Goal: Communication & Community: Ask a question

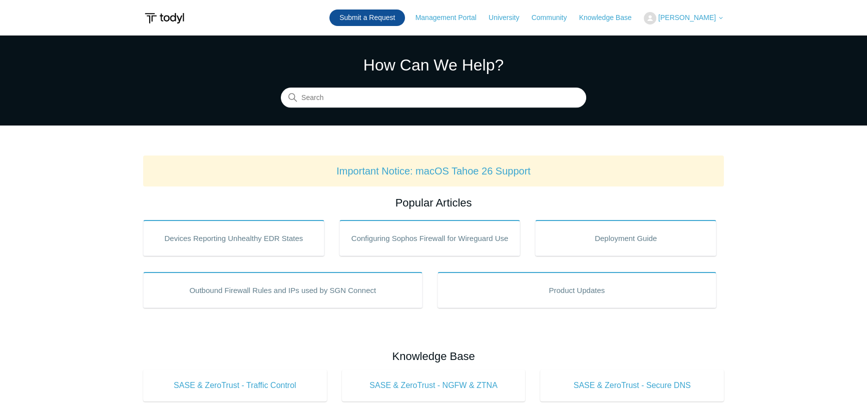
click at [386, 16] on link "Submit a Request" at bounding box center [367, 18] width 76 height 17
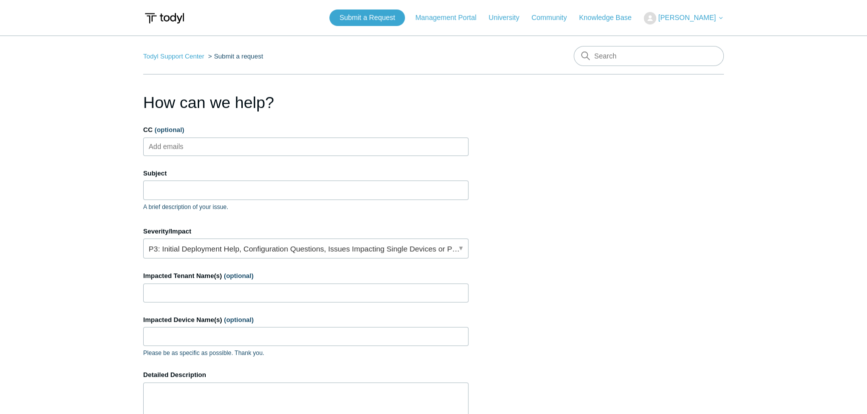
click at [238, 149] on ul "Add emails" at bounding box center [305, 147] width 325 height 19
type input "[PERSON_NAME][EMAIL_ADDRESS][PERSON_NAME][DOMAIN_NAME]"
click at [246, 188] on input "Subject" at bounding box center [305, 190] width 325 height 19
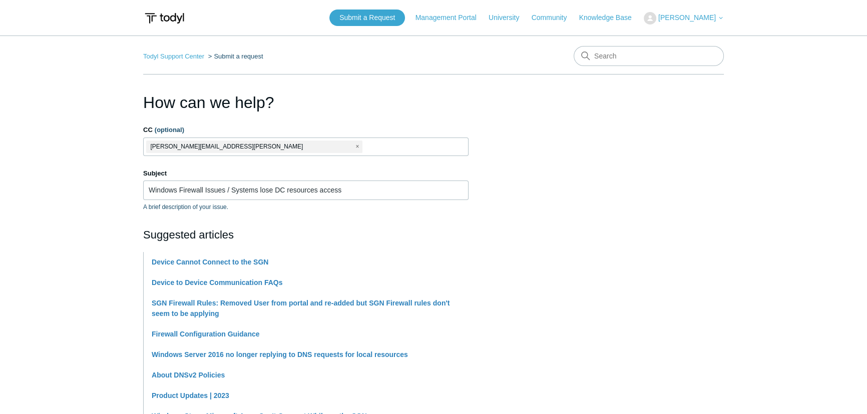
click at [347, 187] on input "Windows Firewall Issues / Systems lose DC resources access" at bounding box center [305, 190] width 325 height 19
drag, startPoint x: 358, startPoint y: 188, endPoint x: 276, endPoint y: 190, distance: 82.1
click at [276, 190] on input "Windows Firewall Issues / Systems lose DC resources access" at bounding box center [305, 190] width 325 height 19
type input "Windows Firewall Issues / Systems lose access to DC resources"
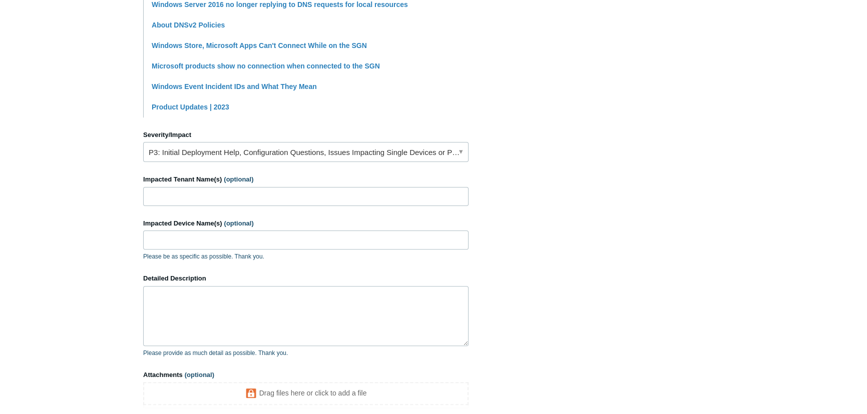
scroll to position [364, 0]
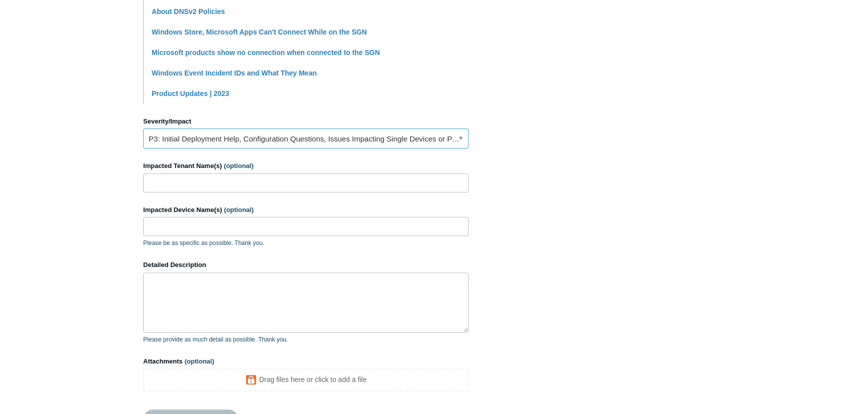
click at [310, 139] on link "P3: Initial Deployment Help, Configuration Questions, Issues Impacting Single D…" at bounding box center [305, 139] width 325 height 20
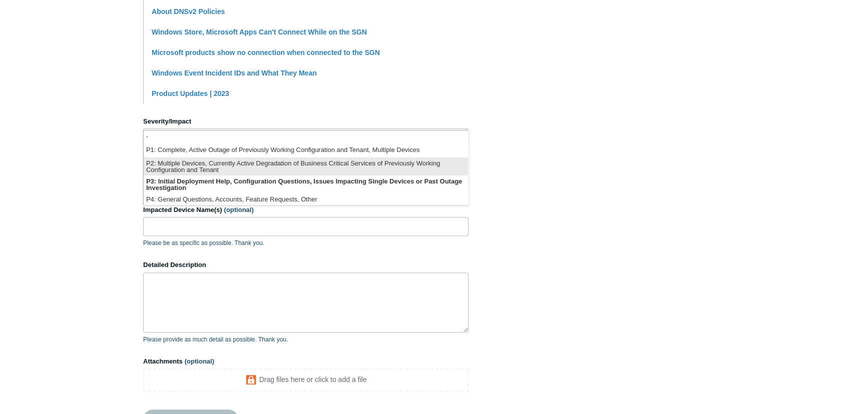
click at [259, 170] on li "P2: Multiple Devices, Currently Active Degradation of Business Critical Service…" at bounding box center [306, 167] width 324 height 18
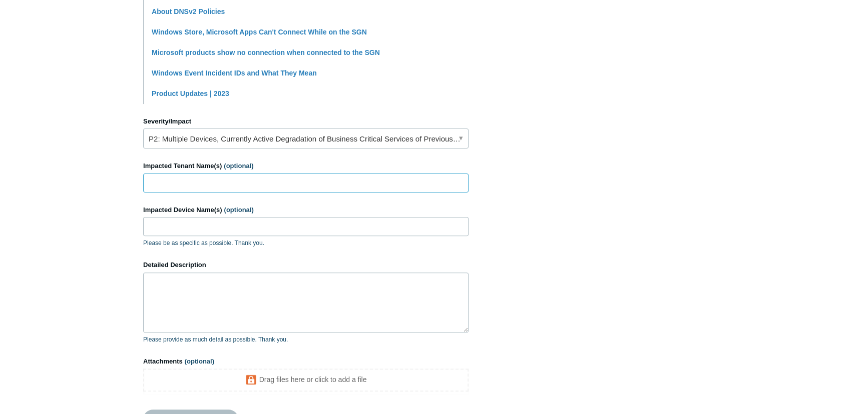
click at [210, 181] on input "Impacted Tenant Name(s) (optional)" at bounding box center [305, 183] width 325 height 19
type input "Profecional Eye, [PERSON_NAME] Construction, Polyventive, etc"
click at [240, 226] on input "Impacted Device Name(s) (optional)" at bounding box center [305, 226] width 325 height 19
paste input "PROEYE-DC1"
type input "PROEYE-DC1"
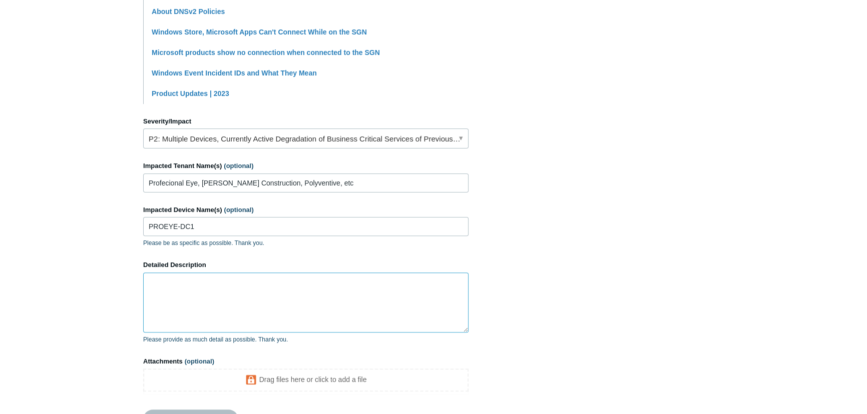
click at [234, 305] on textarea "Detailed Description" at bounding box center [305, 303] width 325 height 60
click at [233, 295] on textarea "Detailed Description" at bounding box center [305, 303] width 325 height 60
click at [196, 291] on textarea "All of a sudden we find that the DC is not responding to DNS or other DC-relate…" at bounding box center [305, 303] width 325 height 60
click at [202, 294] on textarea "All of a sudden, we find that the DC is not responding to DNS or other DC-relat…" at bounding box center [305, 303] width 325 height 60
click at [199, 291] on textarea "All of a sudden, we find that the DC is not responding to DNS or other DC-relat…" at bounding box center [305, 303] width 325 height 60
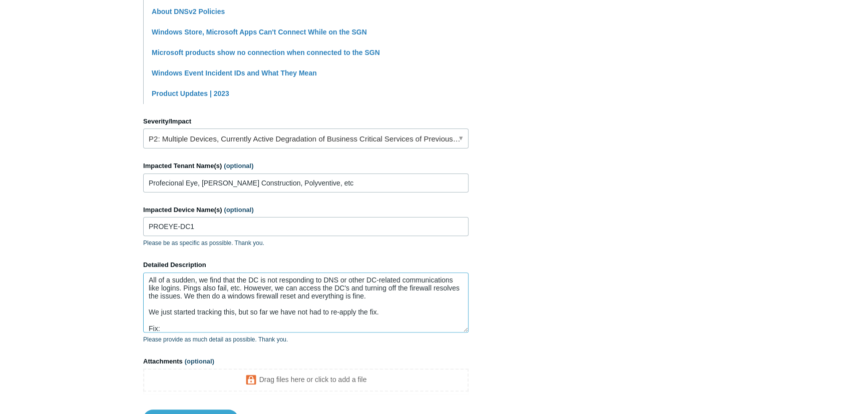
scroll to position [10, 0]
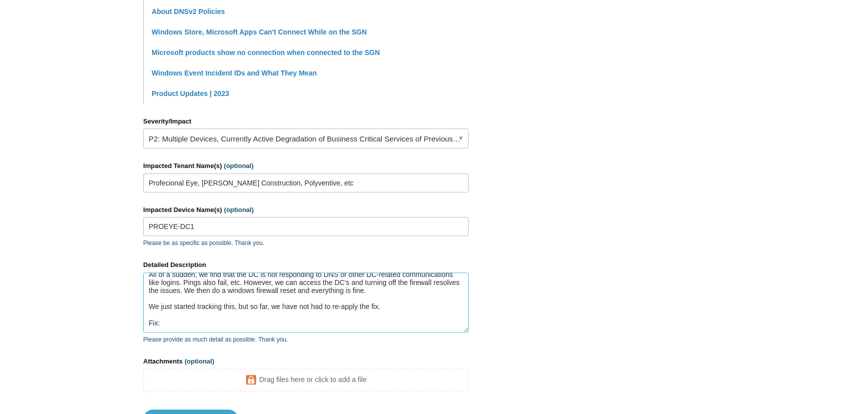
click at [411, 305] on textarea "All of a sudden, we find that the DC is not responding to DNS or other DC-relat…" at bounding box center [305, 303] width 325 height 60
click at [410, 310] on textarea "All of a sudden, we find that the DC is not responding to DNS or other DC-relat…" at bounding box center [305, 303] width 325 height 60
click at [275, 325] on textarea "All of a sudden, we find that the DC is not responding to DNS or other DC-relat…" at bounding box center [305, 303] width 325 height 60
click at [275, 323] on textarea "All of a sudden, we find that the DC is not responding to DNS or other DC-relat…" at bounding box center [305, 303] width 325 height 60
paste textarea "netsh advfirewall reset"
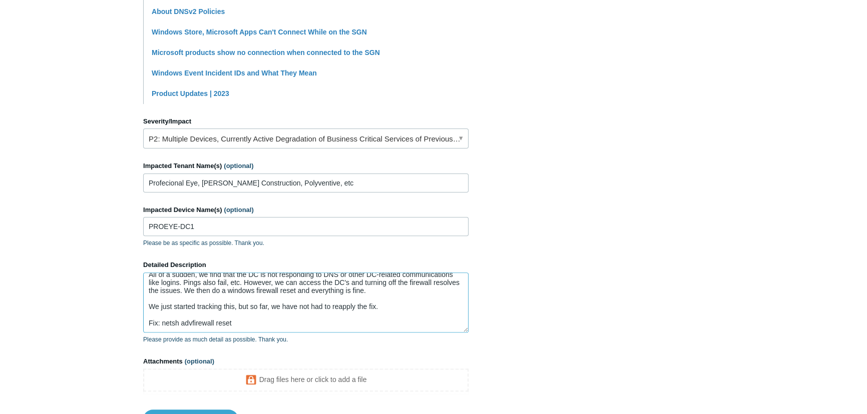
click at [298, 298] on textarea "All of a sudden, we find that the DC is not responding to DNS or other DC-relat…" at bounding box center [305, 303] width 325 height 60
click at [401, 300] on textarea "All of a sudden, we find that the DC is not responding to DNS or other DC-relat…" at bounding box center [305, 303] width 325 height 60
click at [394, 309] on textarea "All of a sudden, we find that the DC is not responding to DNS or other DC-relat…" at bounding box center [305, 303] width 325 height 60
click at [255, 323] on textarea "All of a sudden, we find that the DC is not responding to DNS or other DC-relat…" at bounding box center [305, 303] width 325 height 60
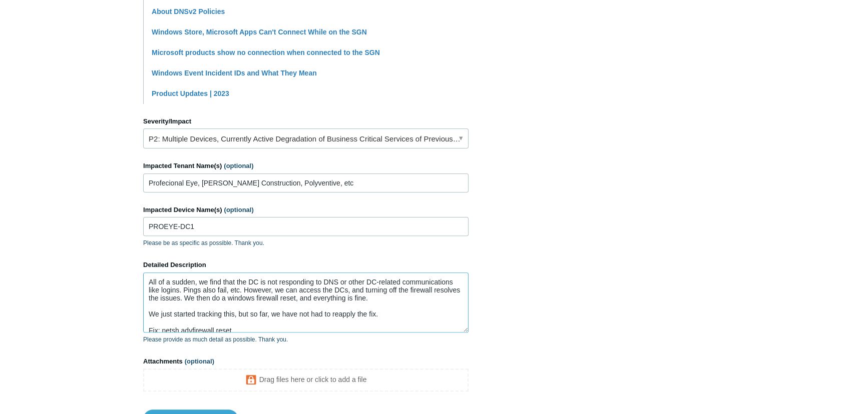
click at [150, 283] on textarea "All of a sudden, we find that the DC is not responding to DNS or other DC-relat…" at bounding box center [305, 303] width 325 height 60
click at [305, 337] on p "Please provide as much detail as possible. Thank you." at bounding box center [305, 339] width 325 height 9
click at [303, 309] on textarea "Issue: All of a sudden, we find that the DC is not responding to DNS or other D…" at bounding box center [305, 303] width 325 height 60
click at [300, 299] on textarea "Issue: All of a sudden, we find that the DC is not responding to DNS or other D…" at bounding box center [305, 303] width 325 height 60
click at [314, 297] on textarea "Issue: All of a sudden, we find that the DC is not responding to DNS or other D…" at bounding box center [305, 303] width 325 height 60
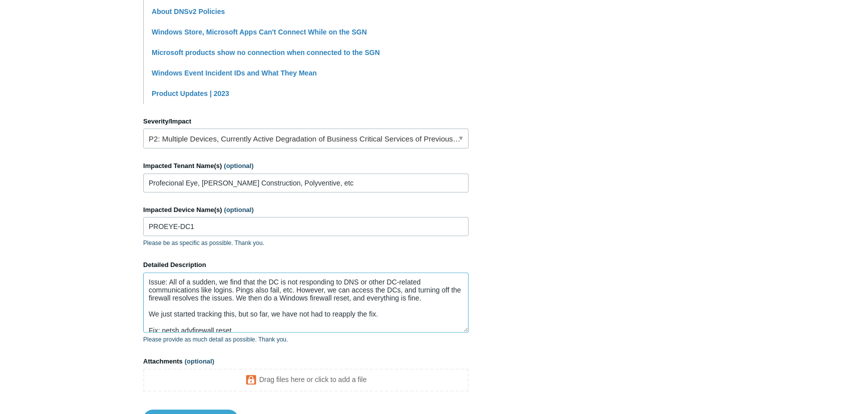
click at [294, 285] on textarea "Issue: All of a sudden, we find that the DC is not responding to DNS or other D…" at bounding box center [305, 303] width 325 height 60
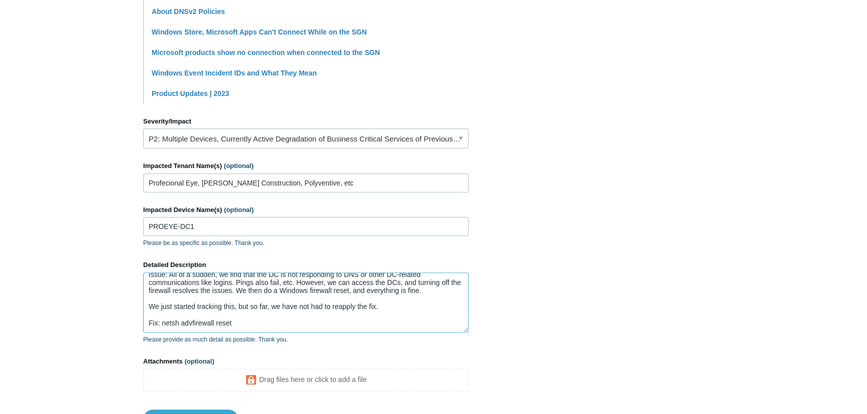
scroll to position [31, 0]
click at [268, 306] on textarea "Issue: All of a sudden, we find that the DC is not responding to DNS or other D…" at bounding box center [305, 303] width 325 height 60
click at [265, 319] on textarea "Issue: All of a sudden, we find that the DC is not responding to DNS or other D…" at bounding box center [305, 303] width 325 height 60
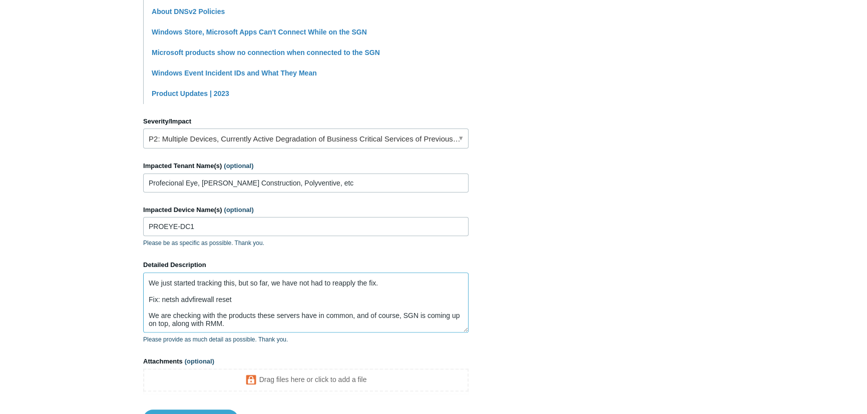
click at [271, 324] on textarea "Issue: All of a sudden, we find that the DC is not responding to DNS or other D…" at bounding box center [305, 303] width 325 height 60
click at [410, 328] on textarea "Issue: All of a sudden, we find that the DC is not responding to DNS or other D…" at bounding box center [305, 303] width 325 height 60
click at [177, 328] on textarea "Issue: All of a sudden, we find that the DC is not responding to DNS or other D…" at bounding box center [305, 303] width 325 height 60
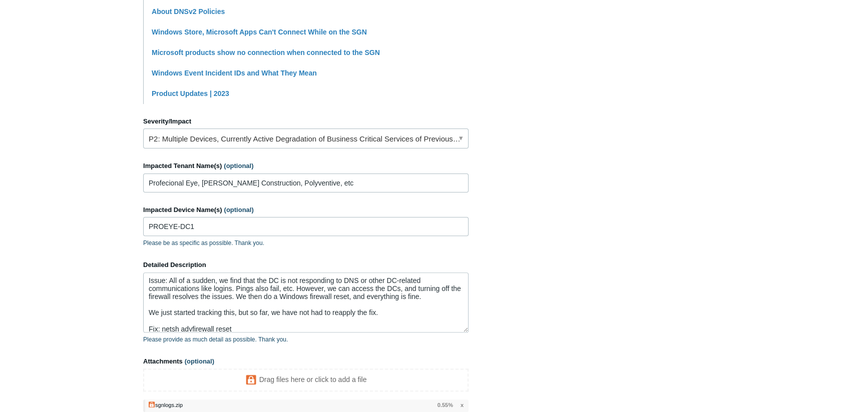
scroll to position [47, 0]
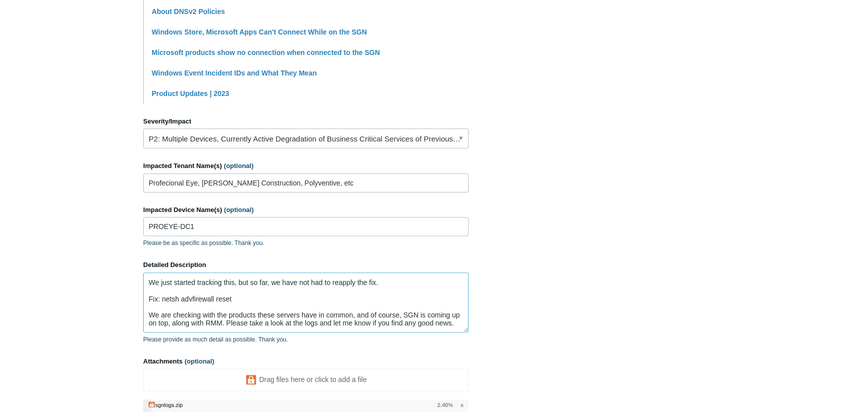
click at [178, 317] on textarea "Issue: All of a sudden, we find that the DC is not responding to DNS or other D…" at bounding box center [305, 303] width 325 height 60
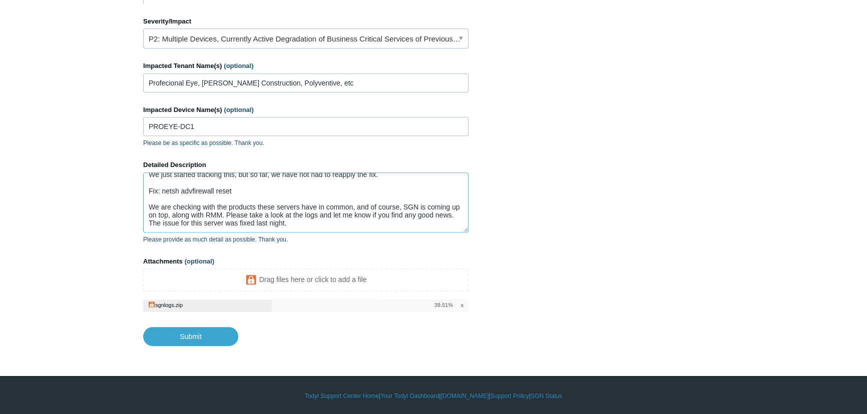
scroll to position [466, 0]
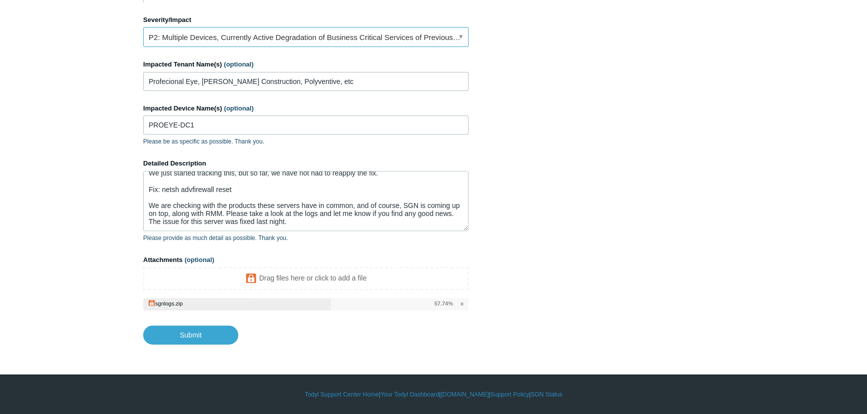
click at [388, 36] on link "P2: Multiple Devices, Currently Active Degradation of Business Critical Service…" at bounding box center [305, 37] width 325 height 20
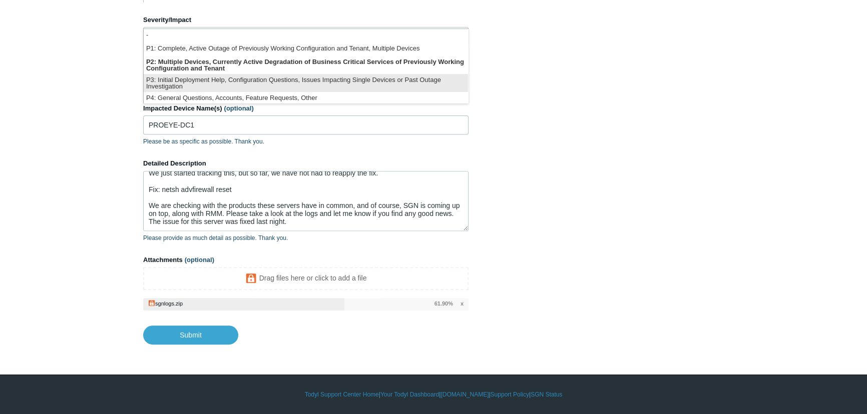
click at [297, 75] on li "P3: Initial Deployment Help, Configuration Questions, Issues Impacting Single D…" at bounding box center [306, 83] width 324 height 18
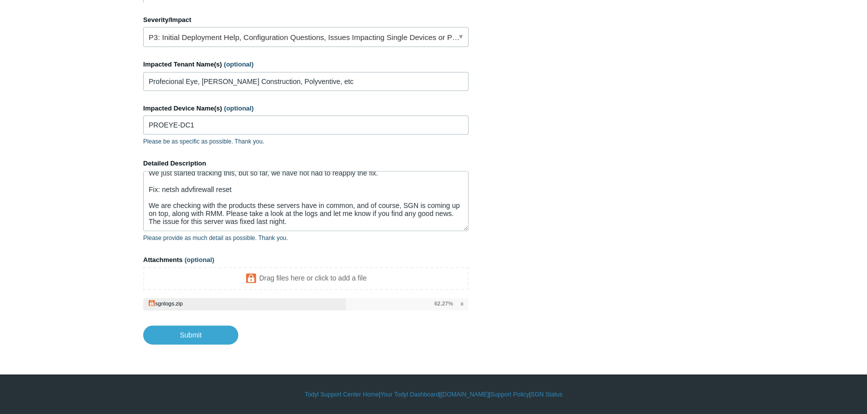
click at [336, 215] on textarea "Issue: All of a sudden, we find that the DC is not responding to DNS or other D…" at bounding box center [305, 201] width 325 height 60
click at [168, 215] on textarea "Issue: All of a sudden, we find that the DC is not responding to DNS or other D…" at bounding box center [305, 201] width 325 height 60
click at [337, 205] on textarea "Issue: All of a sudden, we find that the DC is not responding to DNS or other D…" at bounding box center [305, 201] width 325 height 60
click at [333, 213] on textarea "Issue: All of a sudden, we find that the DC is not responding to DNS or other D…" at bounding box center [305, 201] width 325 height 60
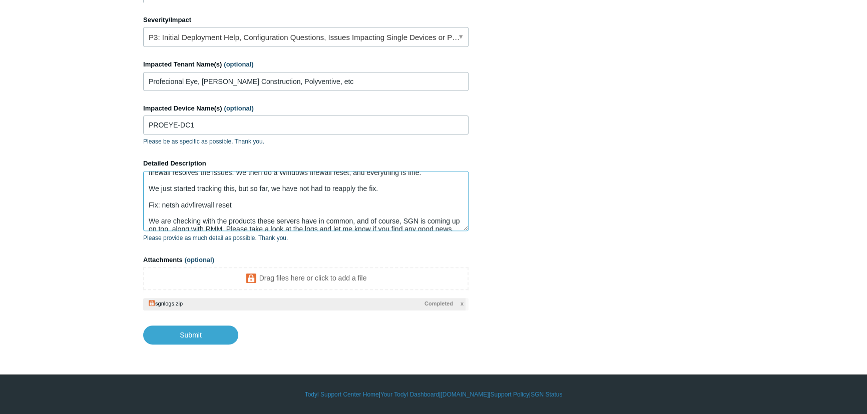
scroll to position [2, 0]
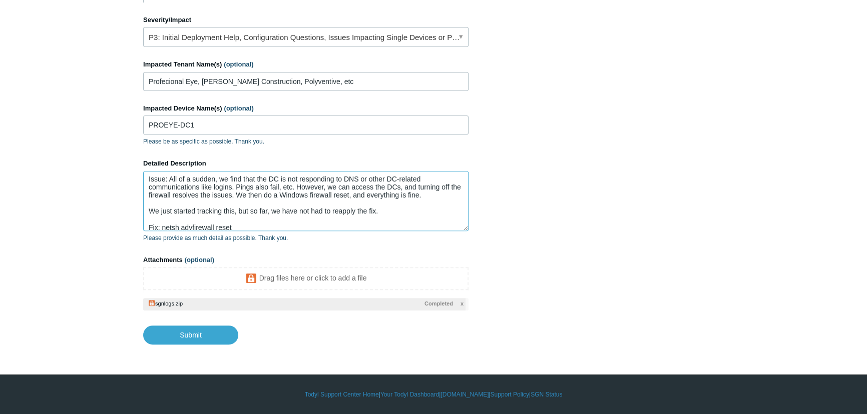
drag, startPoint x: 245, startPoint y: 196, endPoint x: 404, endPoint y: 186, distance: 159.9
click at [404, 186] on textarea "Issue: All of a sudden, we find that the DC is not responding to DNS or other D…" at bounding box center [305, 201] width 325 height 60
click at [402, 207] on textarea "Issue: All of a sudden, we find that the DC is not responding to DNS or other D…" at bounding box center [305, 201] width 325 height 60
click at [438, 196] on textarea "Issue: All of a sudden, we find that the DC is not responding to DNS or other D…" at bounding box center [305, 201] width 325 height 60
click at [428, 209] on textarea "Issue: All of a sudden, we find that the DC is not responding to DNS or other D…" at bounding box center [305, 201] width 325 height 60
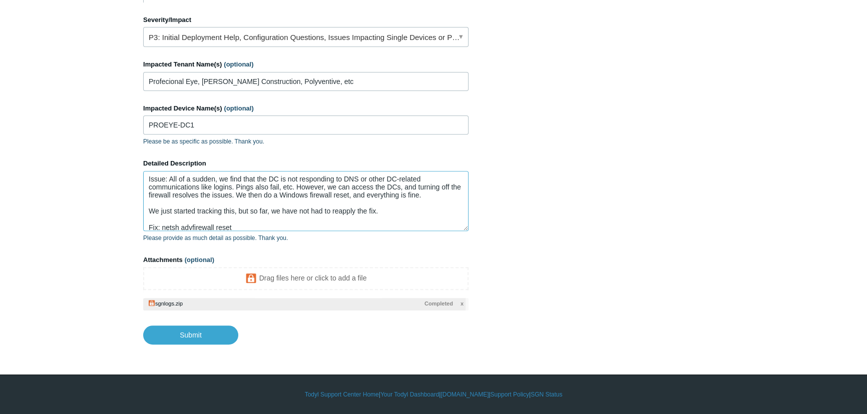
click at [437, 197] on textarea "Issue: All of a sudden, we find that the DC is not responding to DNS or other D…" at bounding box center [305, 201] width 325 height 60
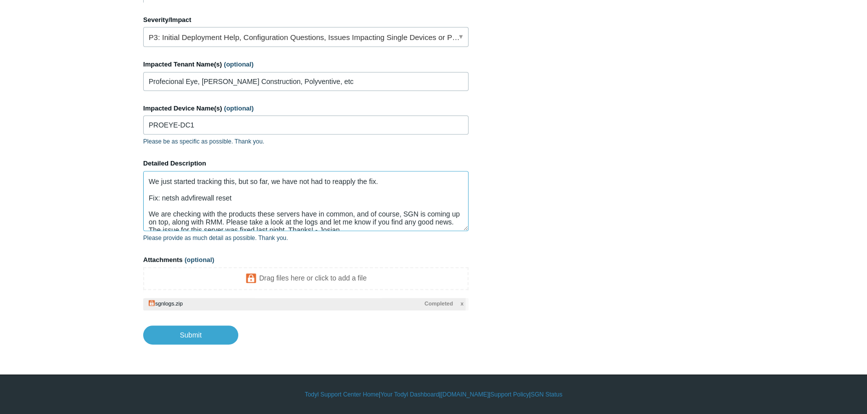
scroll to position [47, 0]
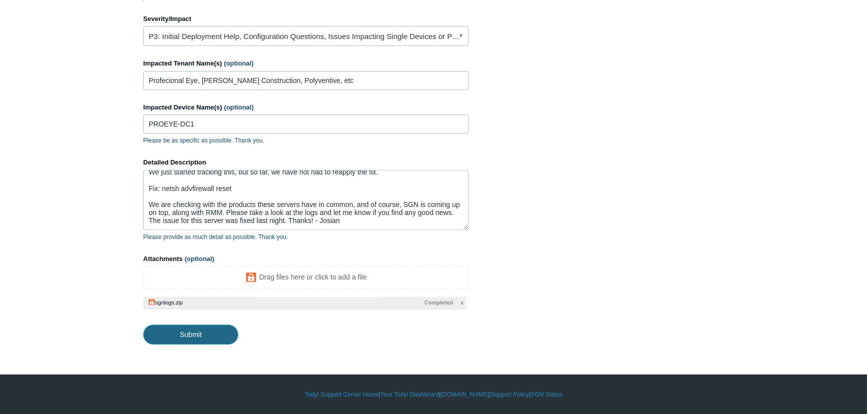
click at [221, 334] on input "Submit" at bounding box center [190, 335] width 95 height 20
type textarea "Issue: All of a sudden, we find that the DC is not responding to DNS or other D…"
